Goal: Task Accomplishment & Management: Manage account settings

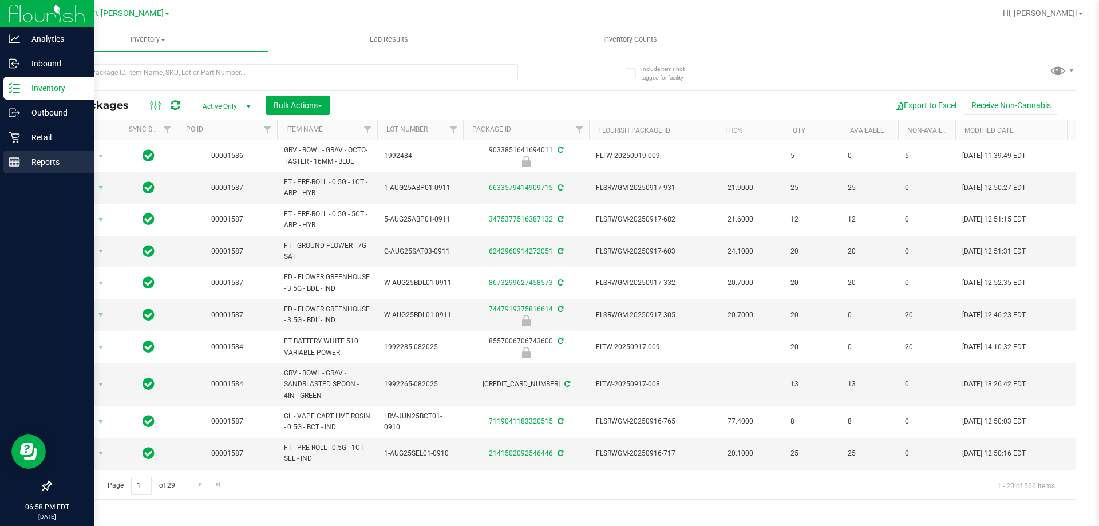
click at [30, 156] on p "Reports" at bounding box center [54, 162] width 69 height 14
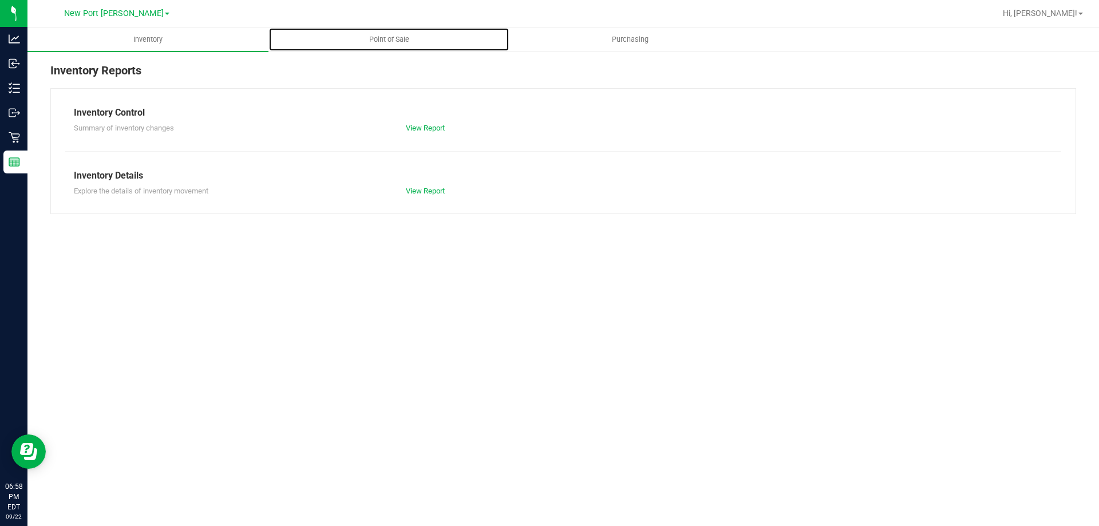
click at [377, 39] on span "Point of Sale" at bounding box center [389, 39] width 71 height 10
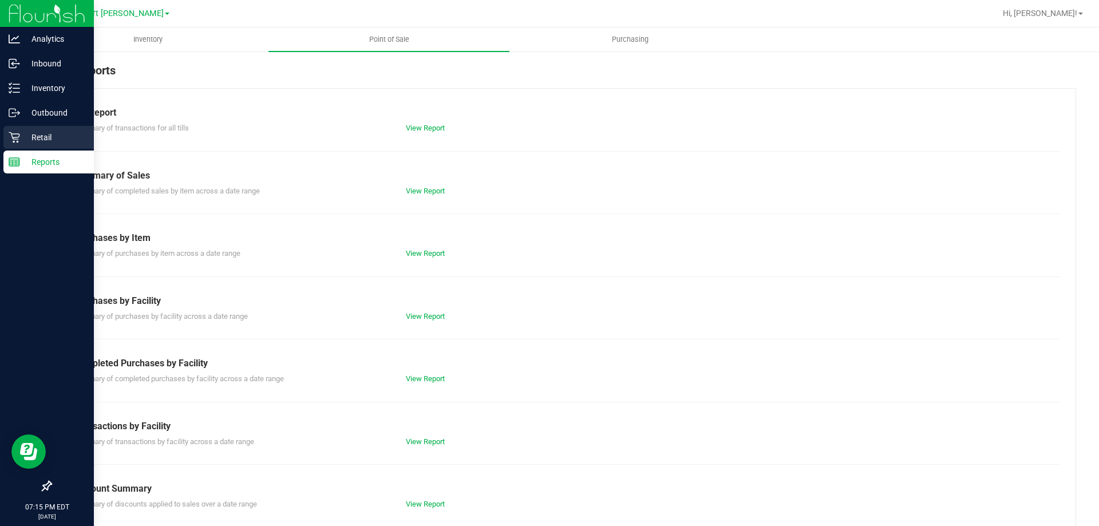
click at [35, 133] on p "Retail" at bounding box center [54, 138] width 69 height 14
click at [23, 136] on p "Retail" at bounding box center [54, 138] width 69 height 14
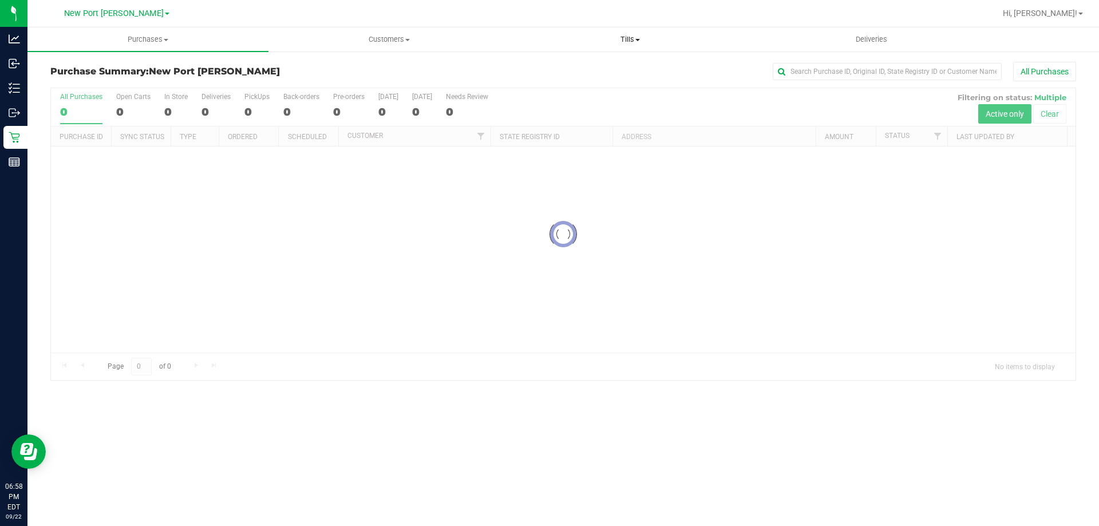
click at [628, 37] on span "Tills" at bounding box center [630, 39] width 240 height 10
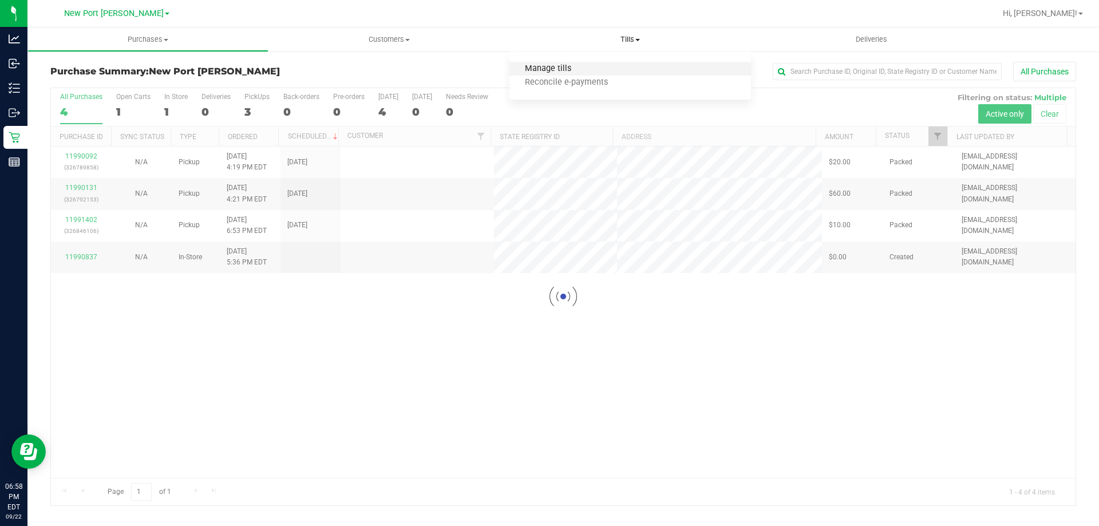
click at [548, 66] on span "Manage tills" at bounding box center [548, 69] width 77 height 10
